Goal: Information Seeking & Learning: Learn about a topic

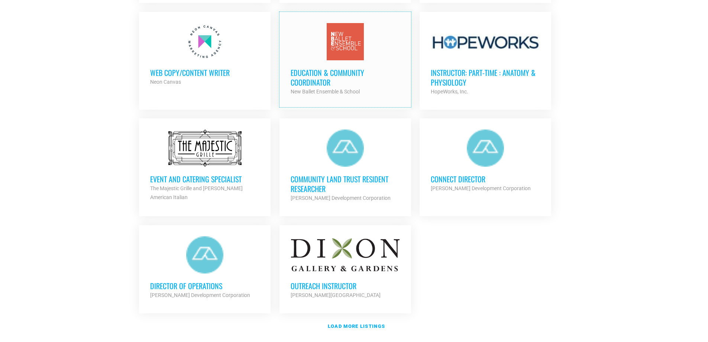
scroll to position [781, 0]
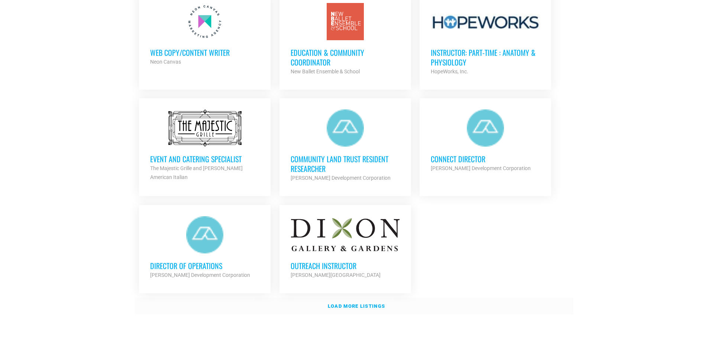
click at [349, 303] on strong "Load more listings" at bounding box center [356, 306] width 57 height 6
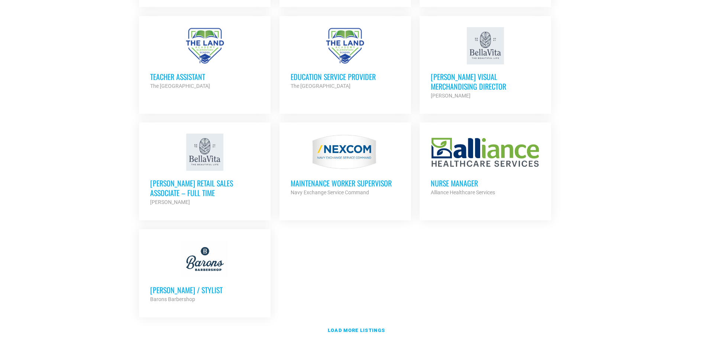
scroll to position [1524, 0]
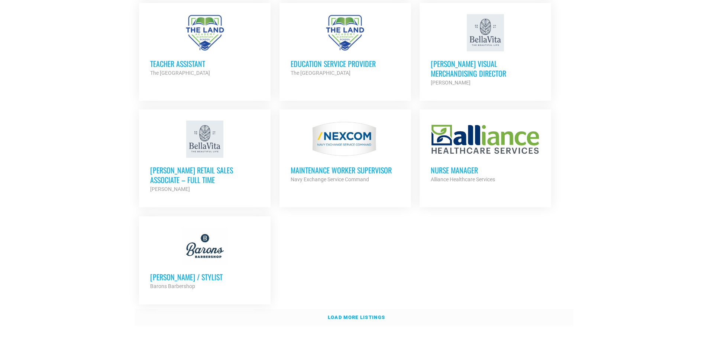
click at [344, 314] on strong "Load more listings" at bounding box center [356, 317] width 57 height 6
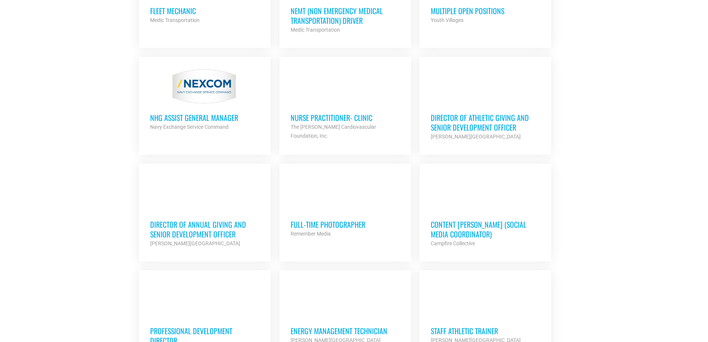
scroll to position [1896, 0]
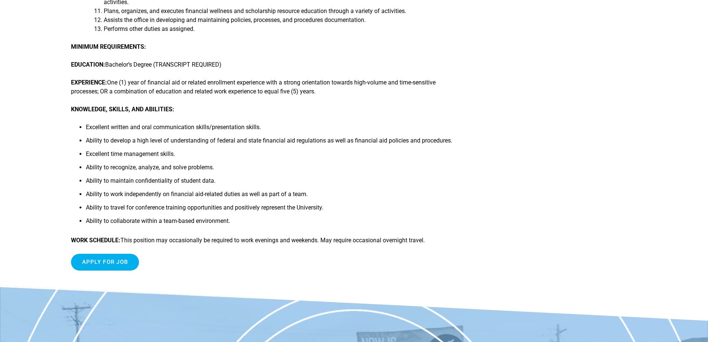
scroll to position [297, 0]
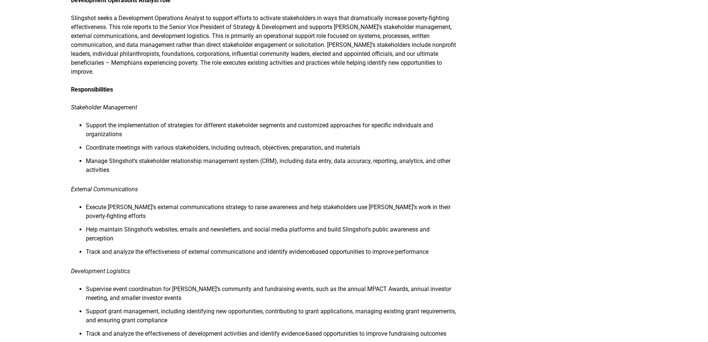
scroll to position [149, 0]
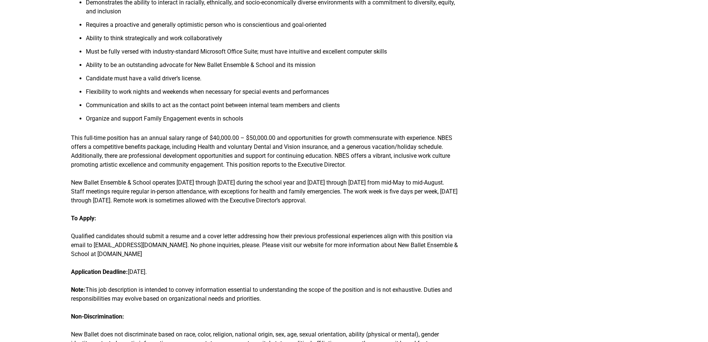
scroll to position [744, 0]
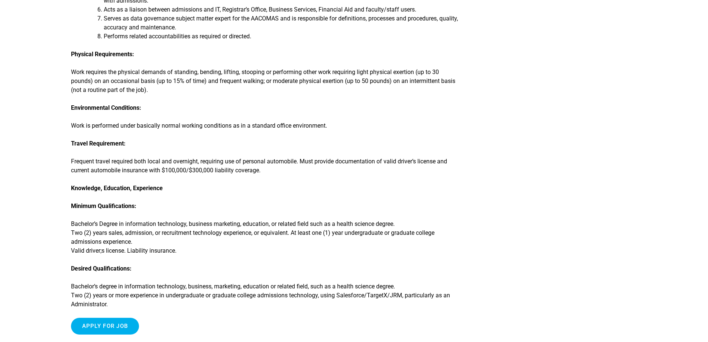
scroll to position [335, 0]
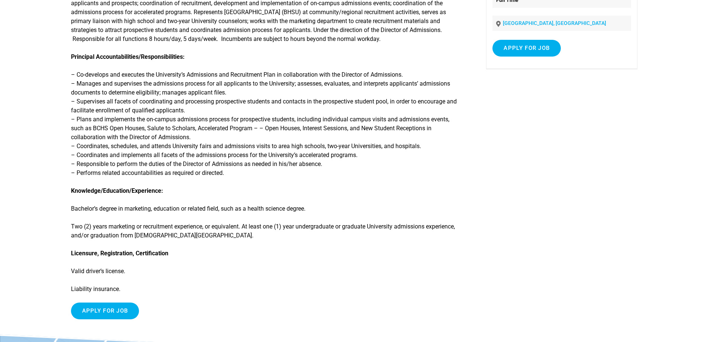
scroll to position [149, 0]
